Goal: Navigation & Orientation: Find specific page/section

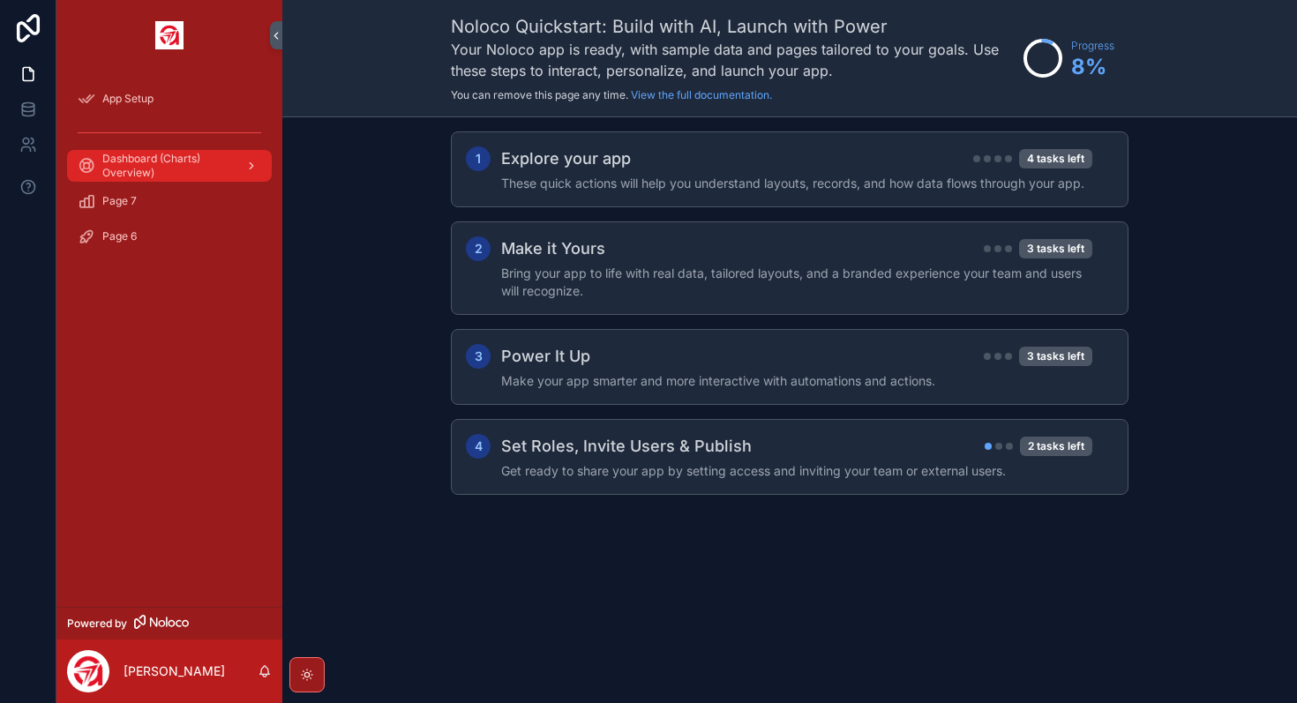
click at [180, 177] on span "Dashboard (Charts) Overview)" at bounding box center [166, 166] width 129 height 28
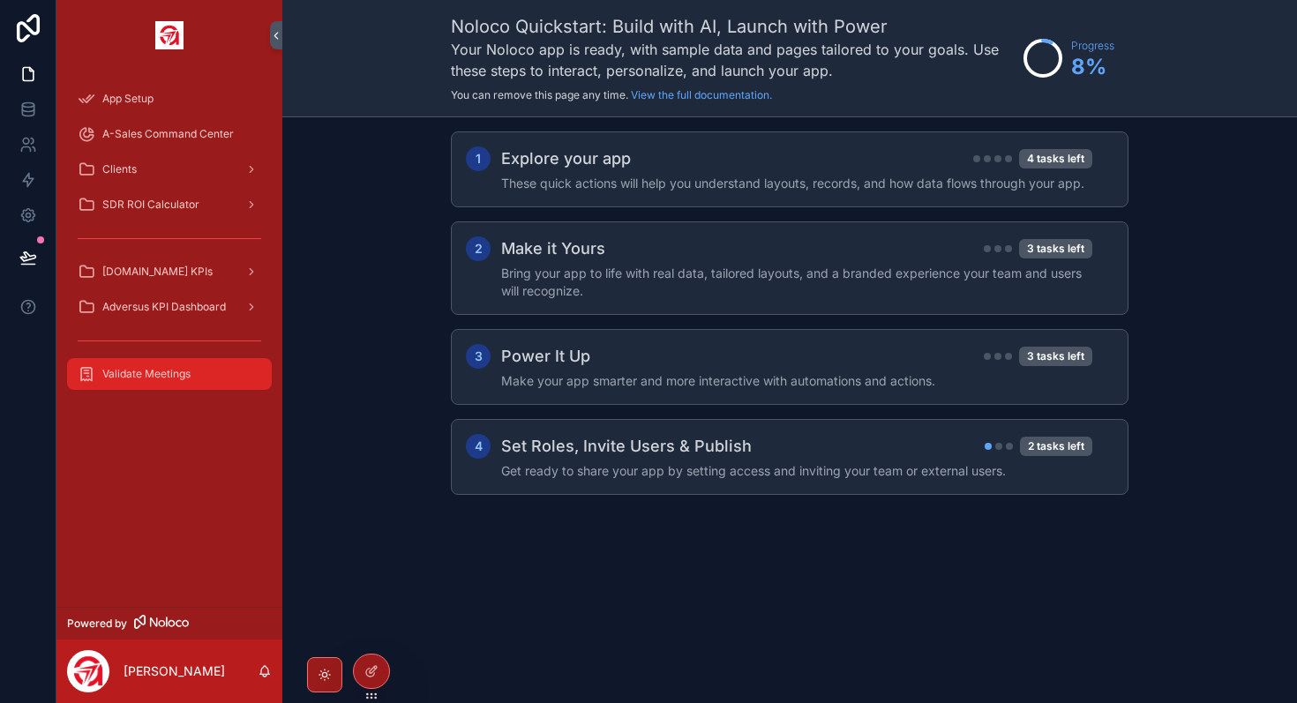
click at [182, 378] on span "Validate Meetings" at bounding box center [146, 374] width 88 height 14
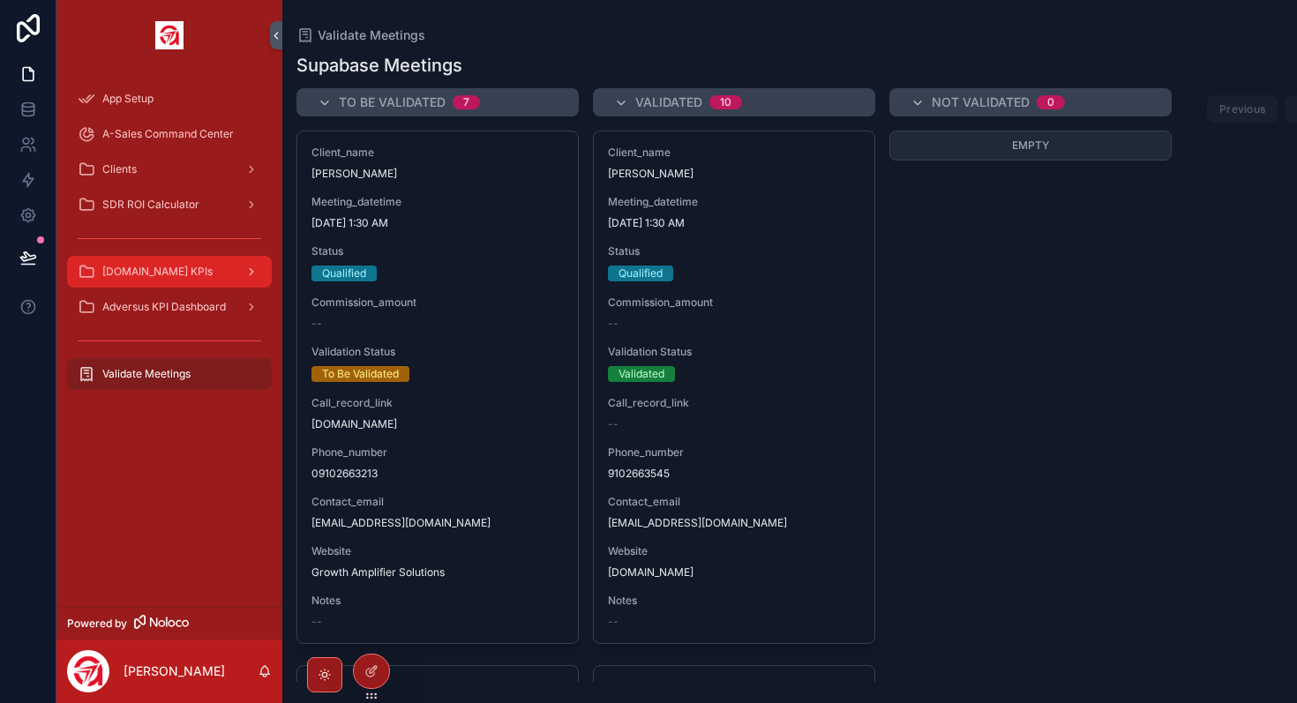
click at [158, 275] on span "[DOMAIN_NAME] KPIs" at bounding box center [157, 272] width 110 height 14
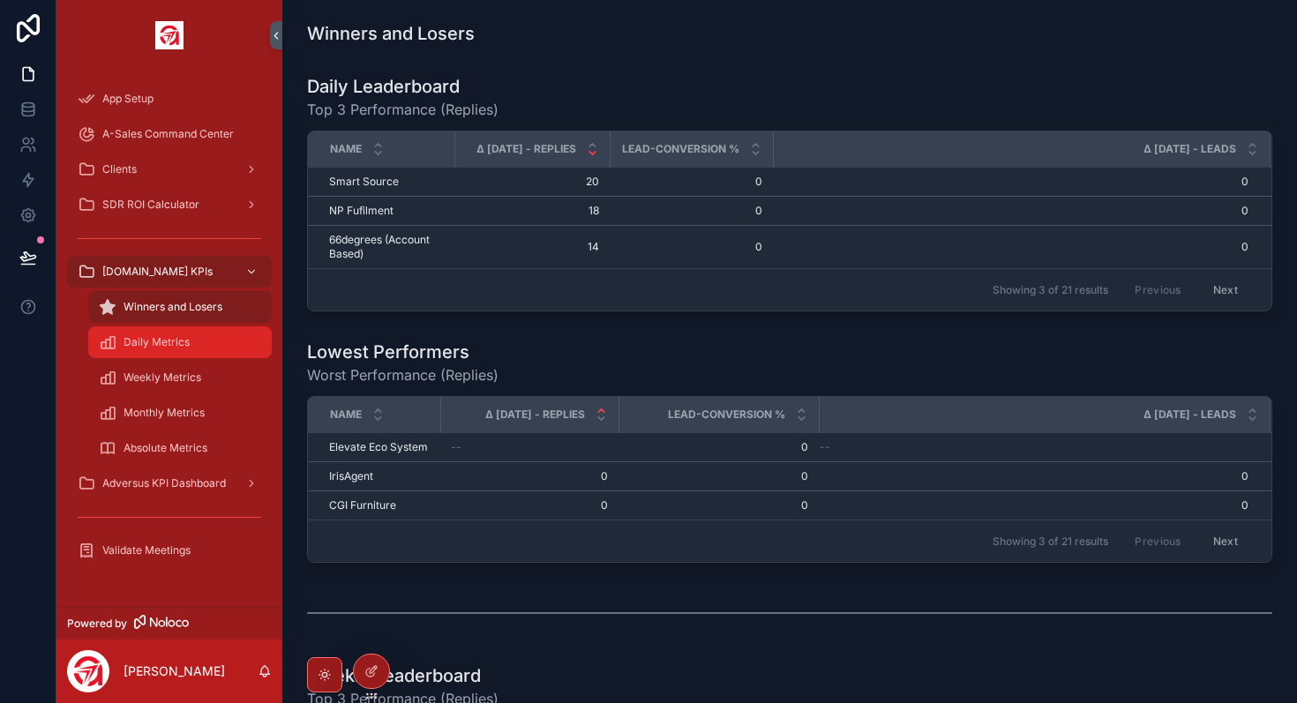
click at [171, 345] on span "Daily Metrics" at bounding box center [157, 342] width 66 height 14
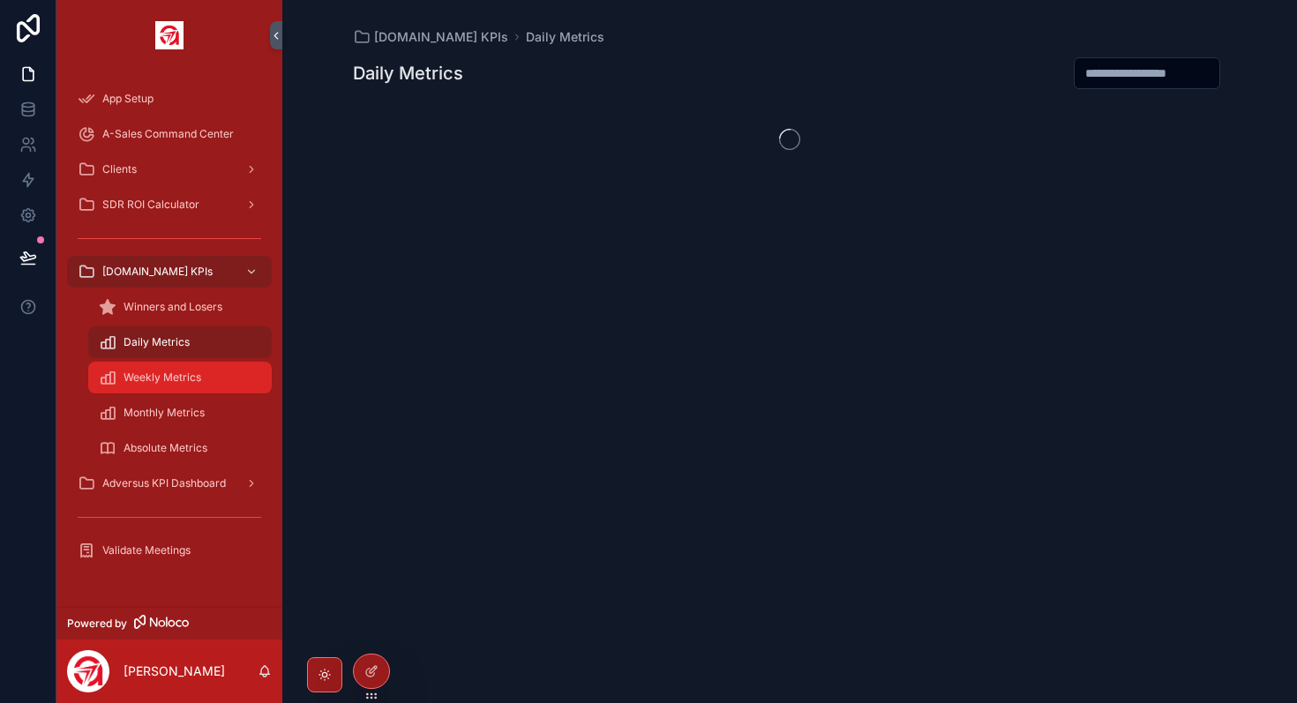
click at [179, 387] on div "Weekly Metrics" at bounding box center [180, 377] width 162 height 28
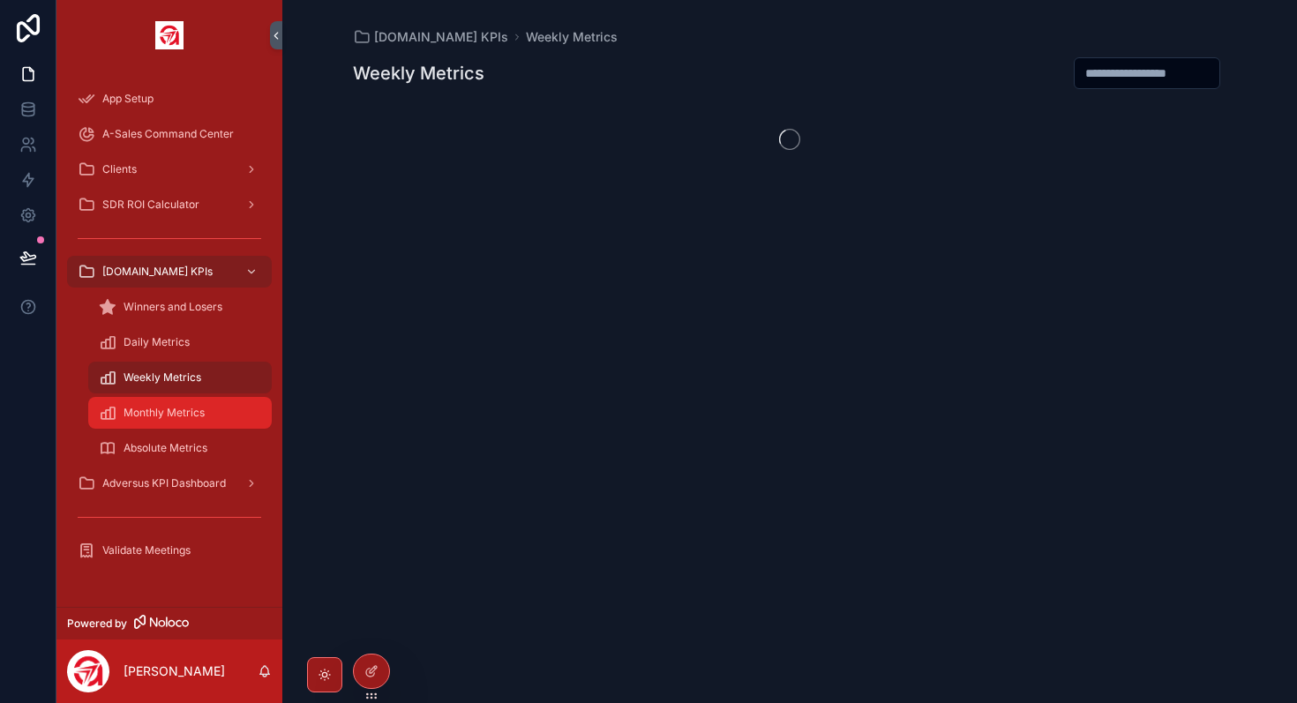
click at [179, 412] on span "Monthly Metrics" at bounding box center [164, 413] width 81 height 14
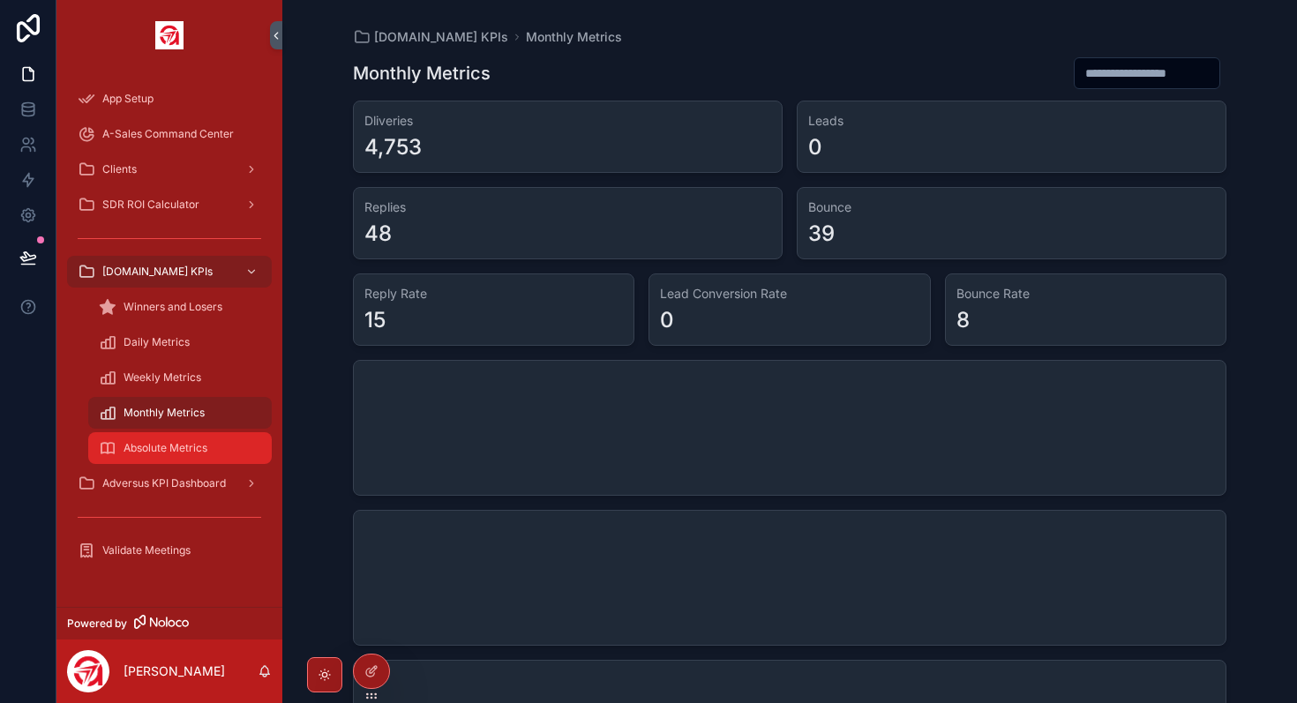
click at [178, 441] on span "Absolute Metrics" at bounding box center [166, 448] width 84 height 14
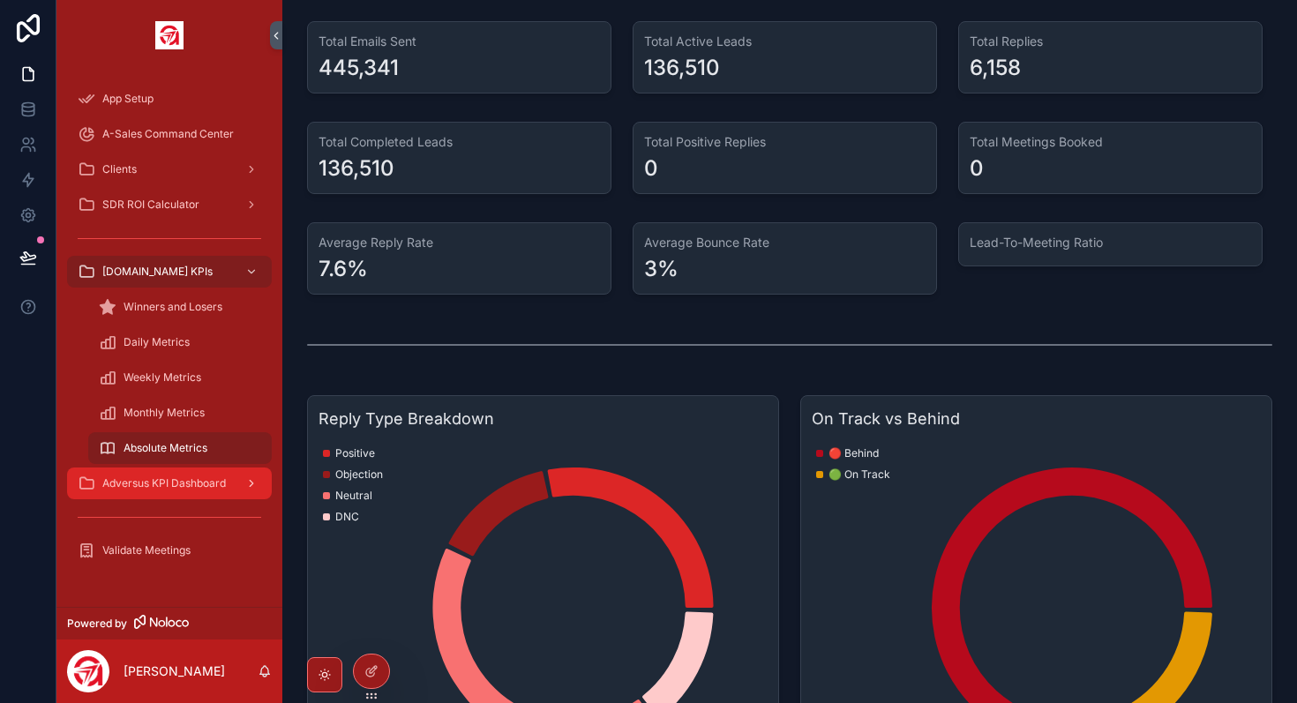
click at [169, 482] on span "Adversus KPI Dashboard" at bounding box center [164, 483] width 124 height 14
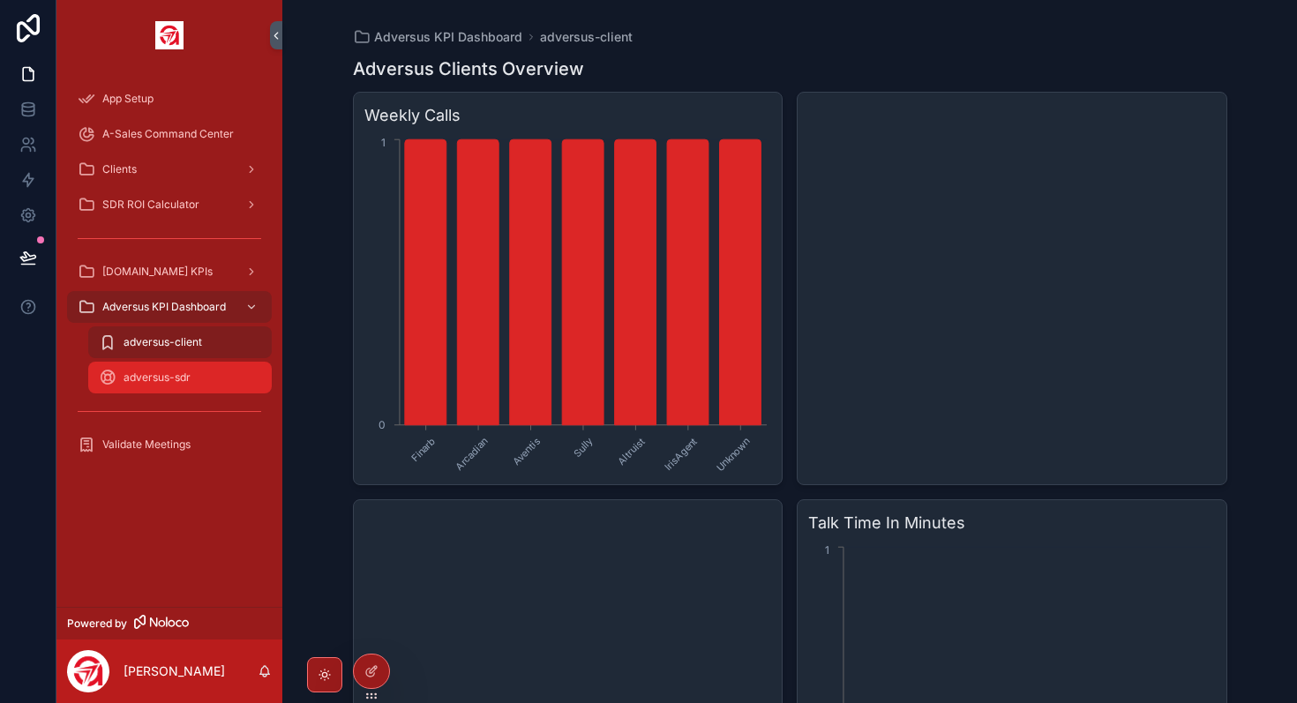
click at [178, 382] on span "adversus-sdr" at bounding box center [157, 378] width 67 height 14
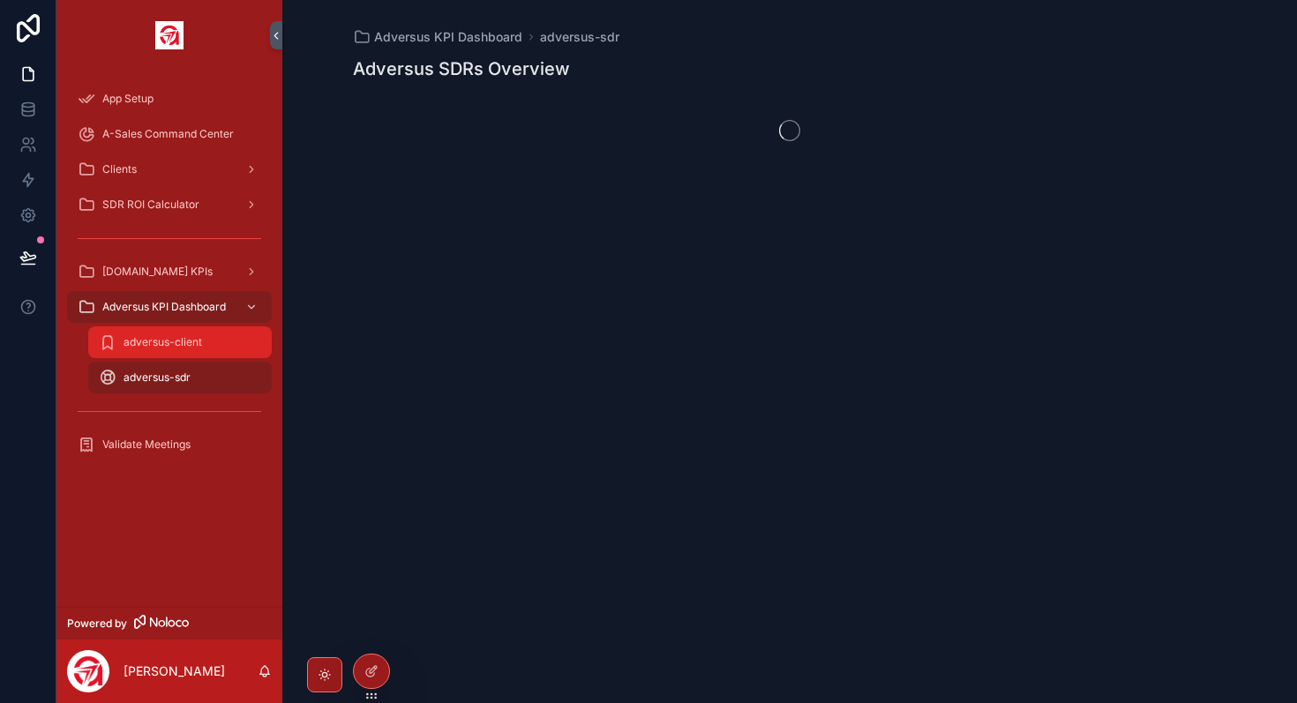
click at [200, 347] on span "adversus-client" at bounding box center [163, 342] width 79 height 14
